Goal: Find specific page/section: Find specific page/section

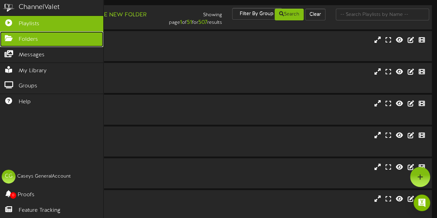
click at [11, 38] on icon at bounding box center [8, 37] width 17 height 5
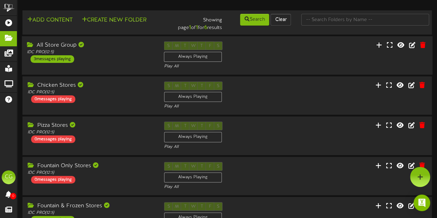
click at [91, 48] on div "All Store Group" at bounding box center [90, 45] width 126 height 8
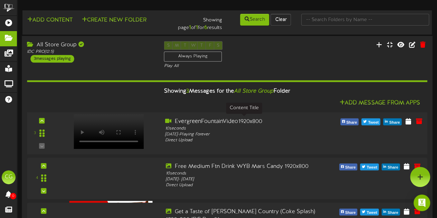
click at [190, 123] on div "EvergreenFountainVideo1920x800" at bounding box center [244, 121] width 158 height 8
